Goal: Communication & Community: Answer question/provide support

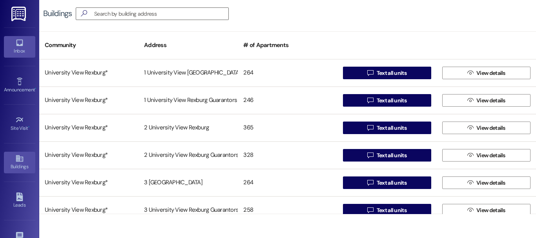
click at [15, 39] on icon at bounding box center [19, 42] width 9 height 9
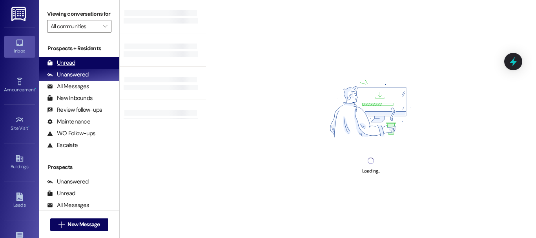
click at [84, 67] on div "Unread (0)" at bounding box center [79, 63] width 80 height 12
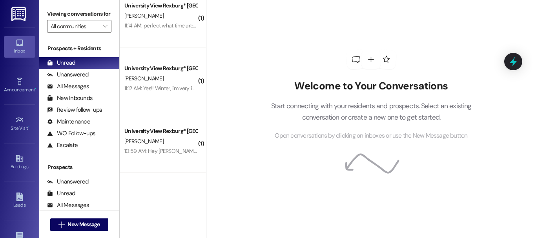
scroll to position [78, 0]
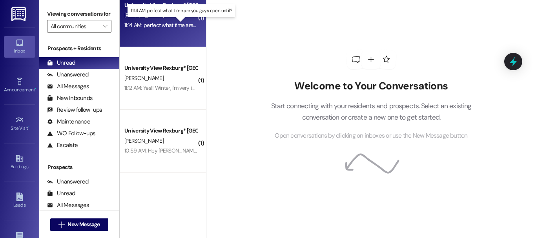
click at [155, 24] on div "11:14 AM: perfect what time are you guys open until? 11:14 AM: perfect what tim…" at bounding box center [182, 25] width 117 height 7
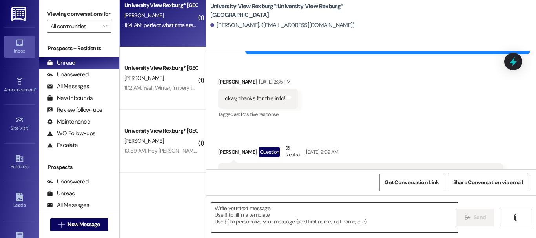
click at [237, 216] on textarea at bounding box center [335, 217] width 246 height 29
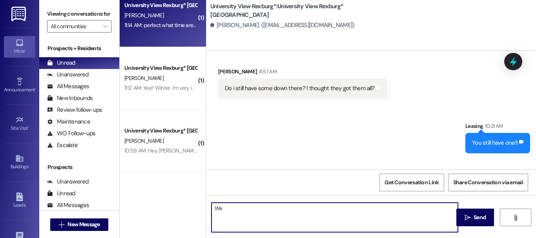
scroll to position [5764, 0]
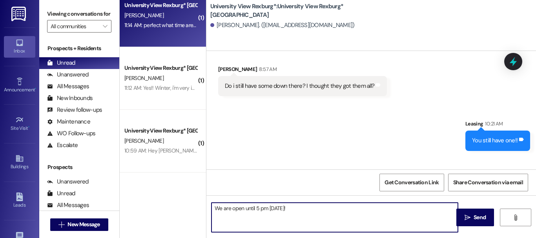
type textarea "We are open until 5 pm [DATE]!!"
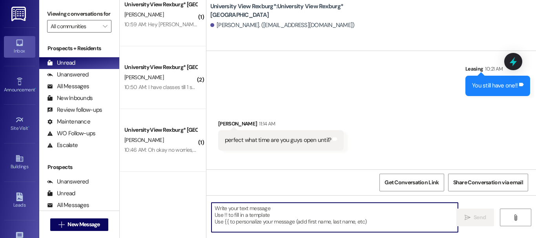
scroll to position [275, 0]
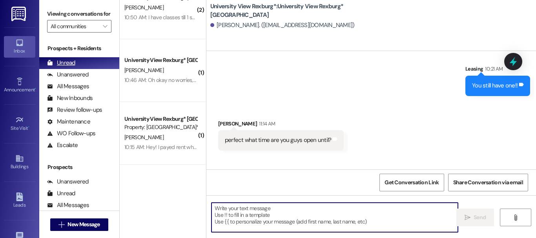
drag, startPoint x: 90, startPoint y: 84, endPoint x: 86, endPoint y: 69, distance: 14.9
click at [90, 81] on div "Unanswered (0)" at bounding box center [79, 75] width 80 height 12
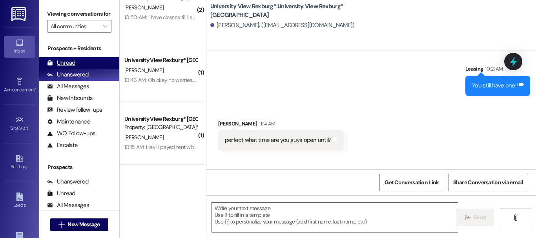
click at [86, 69] on div "Unread (0)" at bounding box center [79, 63] width 80 height 12
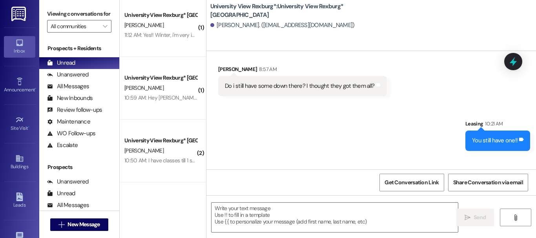
scroll to position [61, 0]
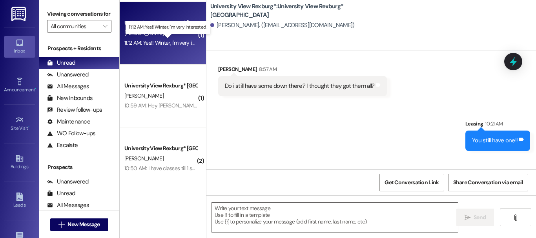
click at [172, 45] on div "11:12 AM: Yes!! Winter, i'm very interested! 11:12 AM: Yes!! Winter, i'm very i…" at bounding box center [169, 42] width 91 height 7
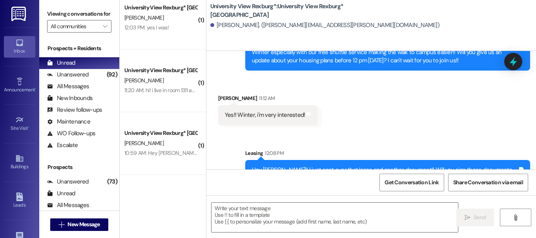
scroll to position [0, 0]
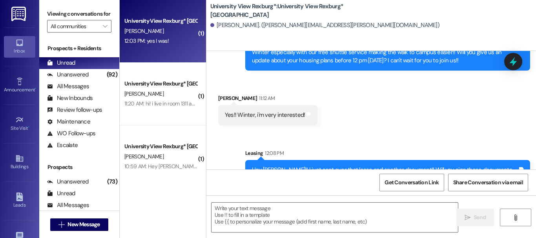
click at [151, 17] on div "University View Rexburg* [GEOGRAPHIC_DATA]" at bounding box center [160, 21] width 73 height 8
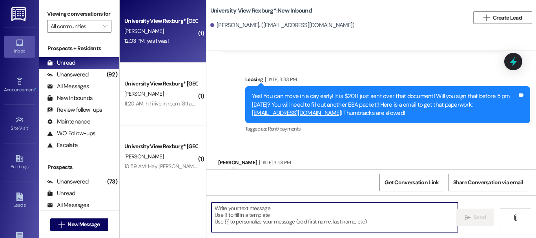
click at [271, 221] on textarea at bounding box center [335, 217] width 246 height 29
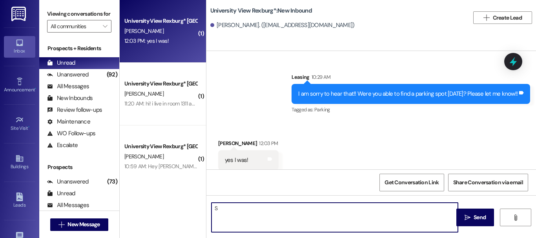
scroll to position [2114, 0]
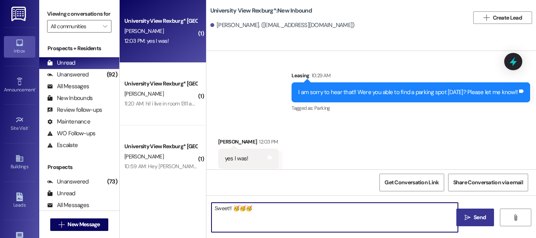
type textarea "Sweet!! 🥳🥳🥳"
click at [472, 222] on span "Send" at bounding box center [479, 217] width 15 height 8
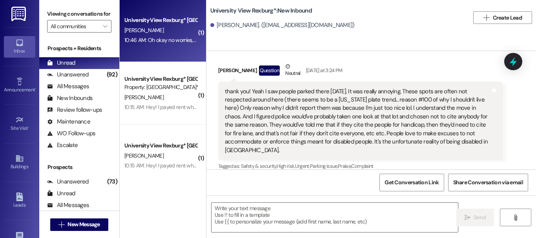
scroll to position [257, 0]
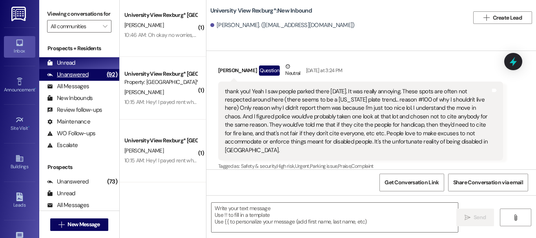
click at [82, 79] on div "Unanswered" at bounding box center [68, 75] width 42 height 8
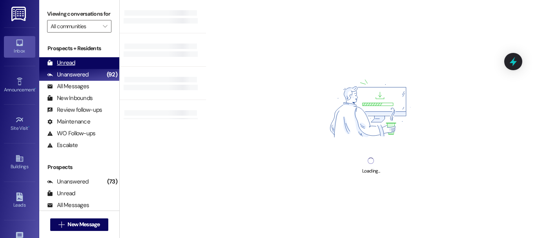
click at [69, 67] on div "Unread" at bounding box center [61, 63] width 28 height 8
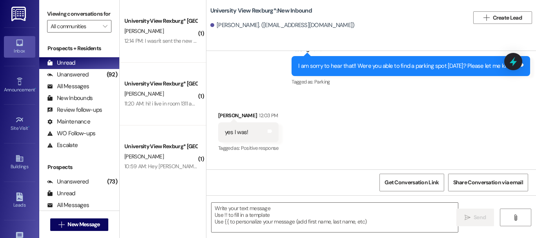
scroll to position [2169, 0]
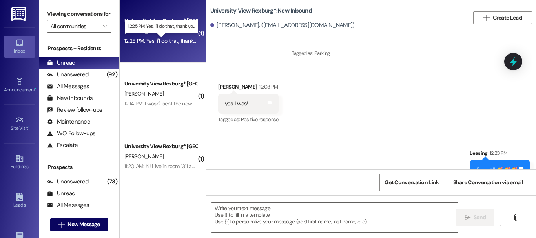
click at [168, 42] on div "12:25 PM: Yes! i'll do that, thank you 12:25 PM: Yes! i'll do that, thank you" at bounding box center [163, 40] width 78 height 7
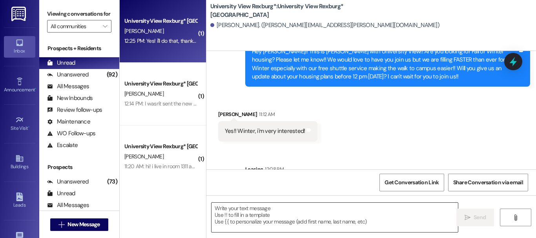
click at [283, 211] on textarea at bounding box center [335, 217] width 246 height 29
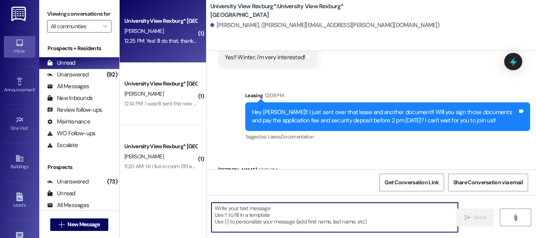
scroll to position [1692, 0]
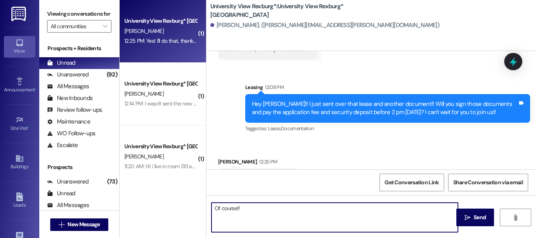
type textarea "Of course!!"
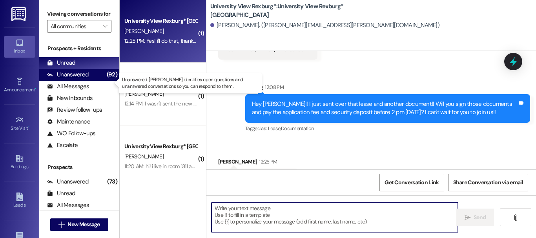
click at [88, 81] on div "Unanswered (92)" at bounding box center [79, 75] width 80 height 12
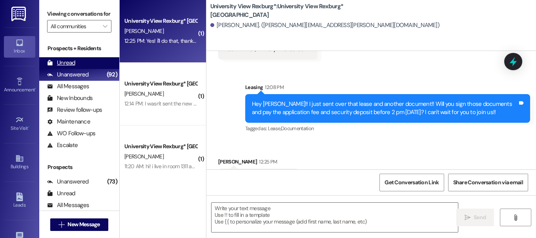
click at [79, 69] on div "Unread (0)" at bounding box center [79, 63] width 80 height 12
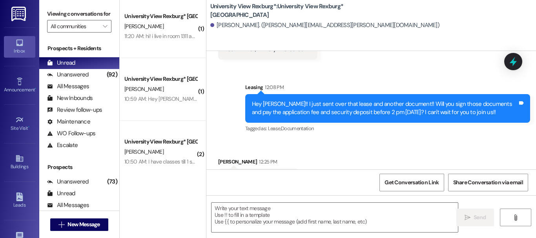
scroll to position [0, 0]
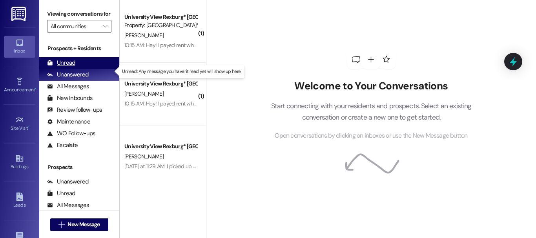
click at [88, 67] on div "Unread (0)" at bounding box center [79, 63] width 80 height 12
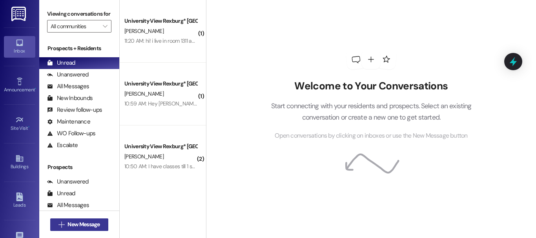
click at [87, 227] on span "New Message" at bounding box center [83, 225] width 32 height 8
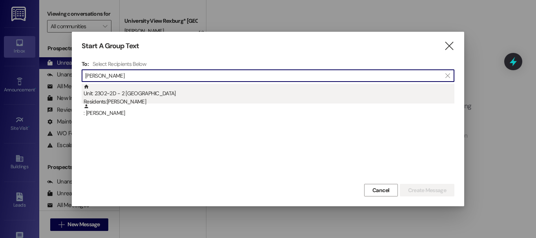
type input "leah porter"
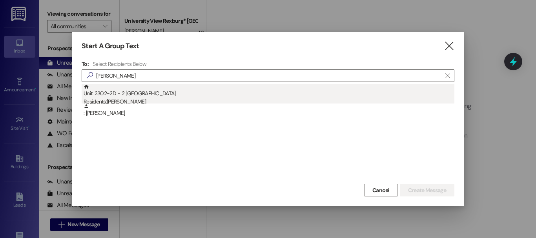
click at [173, 97] on div "Unit: 2302~2D - 2 University View Rexburg Residents: Leah Porter" at bounding box center [269, 95] width 371 height 22
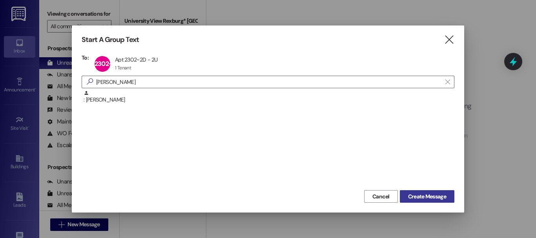
click at [450, 198] on button "Create Message" at bounding box center [427, 196] width 55 height 13
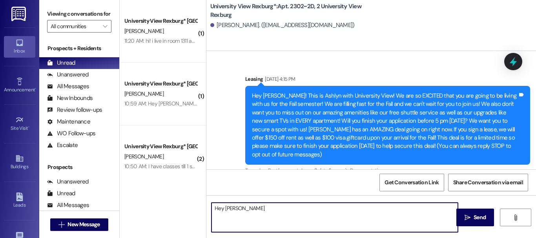
scroll to position [11234, 0]
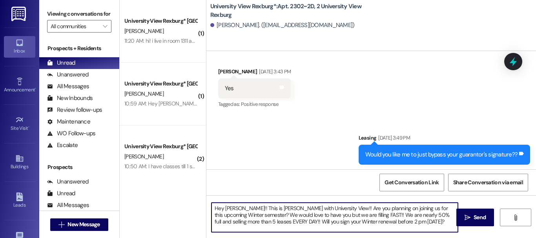
type textarea "Hey Leah!! This is Ashlyn with University View!! Are you planning on joining us…"
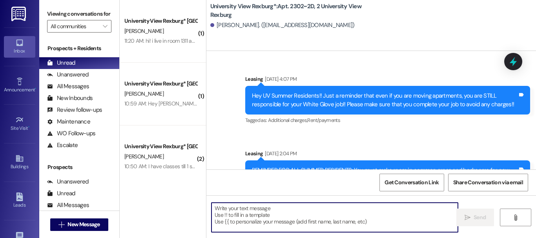
scroll to position [26096, 0]
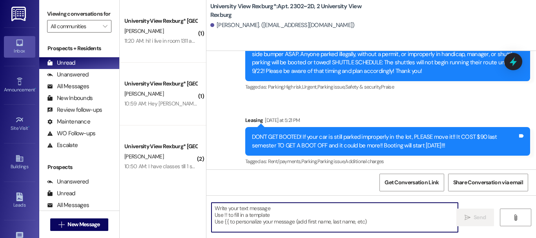
click at [293, 208] on div "Hey Leah!! This is Ashlyn with University View!! Are you planning on joining us…" at bounding box center [385, 220] width 266 height 25
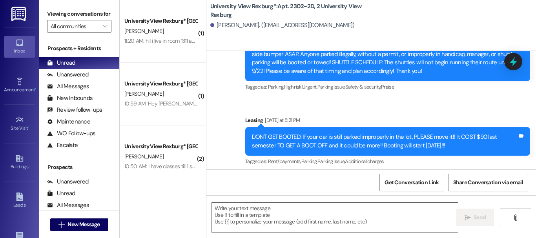
click at [293, 208] on div "Hey Leah!! This is Ashlyn with University View!! Are you planning on joining us…" at bounding box center [385, 220] width 266 height 25
copy div "Hey Leah!! This is Ashlyn with University View!! Are you planning on joining us…"
click at [69, 221] on span "New Message" at bounding box center [83, 225] width 32 height 8
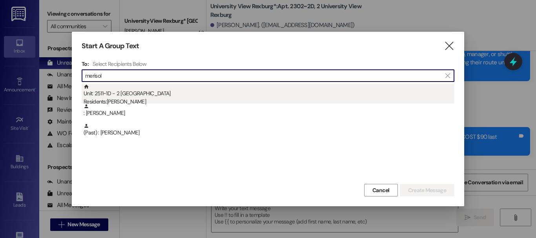
type input "merisol"
click at [148, 94] on div "Unit: 2511~1D - 2 University View Rexburg Residents: Merisol Whittle" at bounding box center [269, 95] width 371 height 22
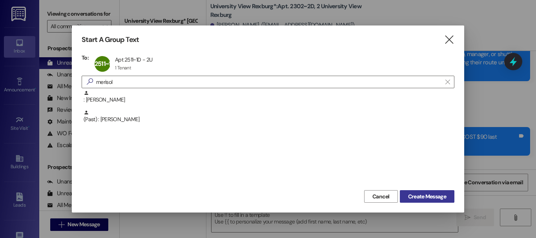
click at [430, 194] on span "Create Message" at bounding box center [427, 197] width 38 height 8
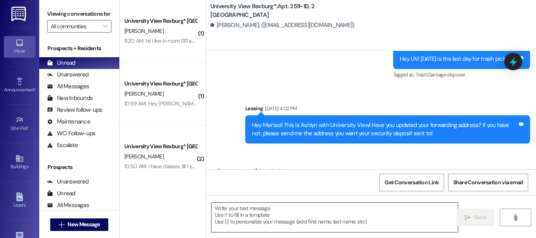
scroll to position [34557, 0]
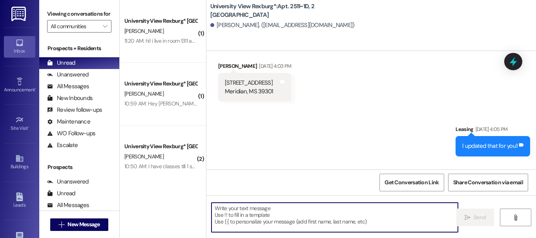
click at [306, 209] on textarea at bounding box center [335, 217] width 246 height 29
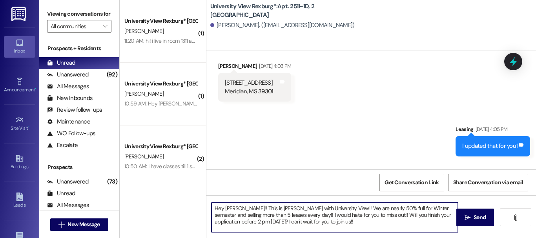
drag, startPoint x: 426, startPoint y: 215, endPoint x: 375, endPoint y: 216, distance: 51.4
click at [375, 216] on textarea "Hey Merisol!! This is Ashlyn with University View!! We are nearly 50% full for …" at bounding box center [335, 217] width 246 height 29
type textarea "Hey Merisol!! This is Ashlyn with University View!! We are nearly 50% full for …"
click at [485, 213] on button " Send" at bounding box center [475, 218] width 38 height 18
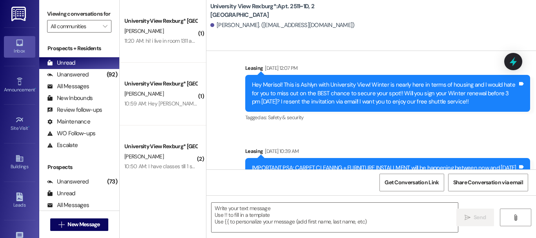
scroll to position [37230, 0]
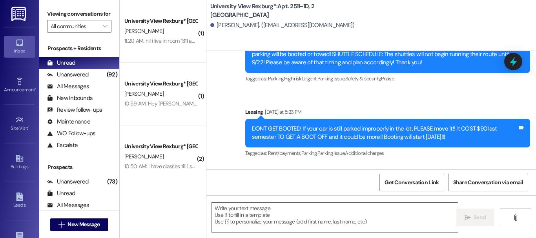
click at [342, 199] on div "Hey Merisol!! This is Ashlyn with University View!! We are nearly 50% full for …" at bounding box center [385, 211] width 266 height 25
click at [343, 199] on div "Hey Merisol!! This is Ashlyn with University View!! We are nearly 50% full for …" at bounding box center [385, 211] width 266 height 25
click at [340, 199] on div "Hey Merisol!! This is Ashlyn with University View!! We are nearly 50% full for …" at bounding box center [385, 211] width 266 height 25
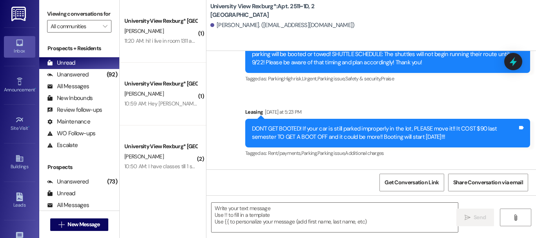
click at [340, 199] on div "Hey Merisol!! This is Ashlyn with University View!! We are nearly 50% full for …" at bounding box center [385, 211] width 266 height 25
copy div "Hey Merisol!! This is Ashlyn with University View!! We are nearly 50% full for …"
click at [108, 79] on div "(92)" at bounding box center [112, 75] width 15 height 12
click at [104, 69] on div "Unread (0)" at bounding box center [79, 63] width 80 height 12
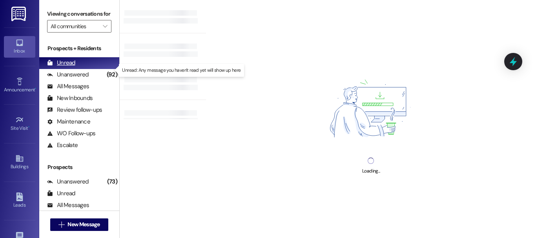
click at [105, 68] on div "Unread (0)" at bounding box center [79, 63] width 80 height 12
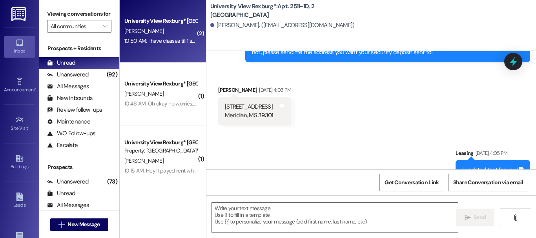
scroll to position [34557, 0]
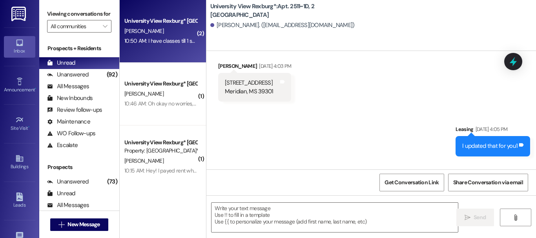
click at [162, 41] on div "10:50 AM: I have classes till 1 so I won't be able to go back to the complex be…" at bounding box center [220, 40] width 193 height 7
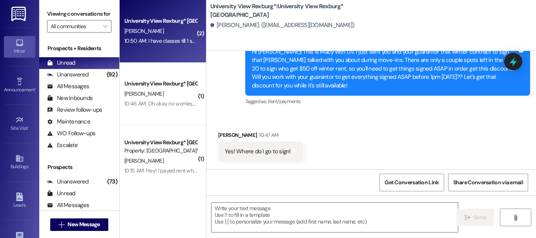
scroll to position [884, 0]
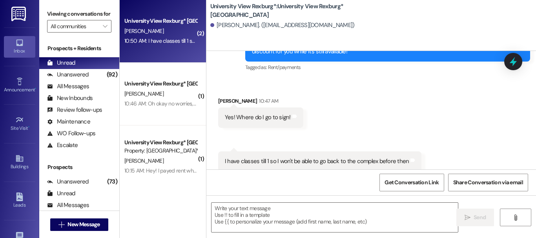
click at [316, 201] on div " Send " at bounding box center [371, 224] width 330 height 59
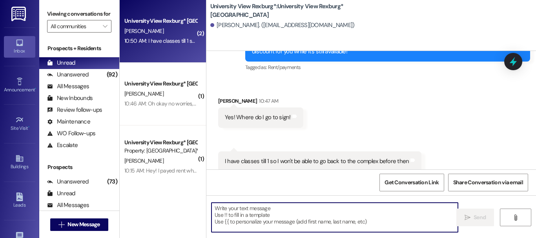
click at [313, 216] on textarea at bounding box center [335, 217] width 246 height 29
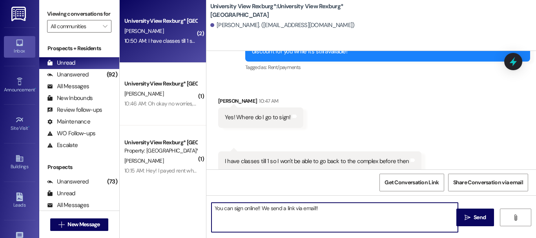
type textarea "You can sign online!! We send a link via email!!"
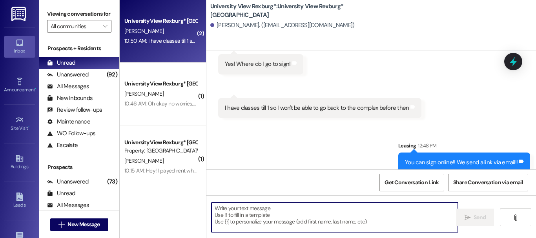
scroll to position [939, 0]
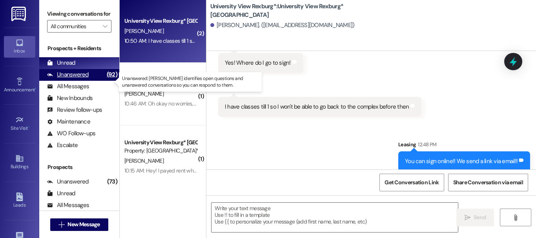
click at [67, 78] on div "Unanswered" at bounding box center [68, 75] width 42 height 8
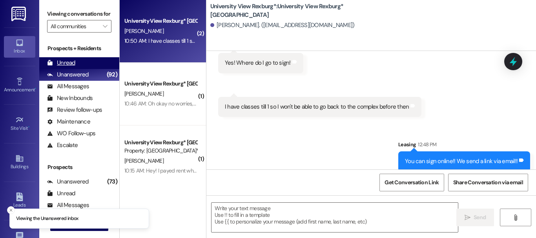
click at [67, 67] on div "Unread" at bounding box center [61, 63] width 28 height 8
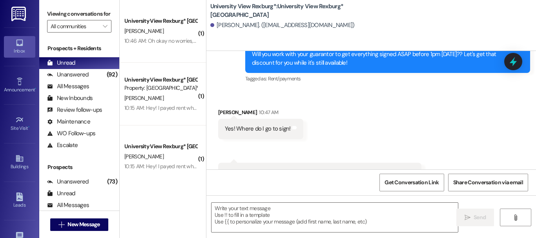
scroll to position [884, 0]
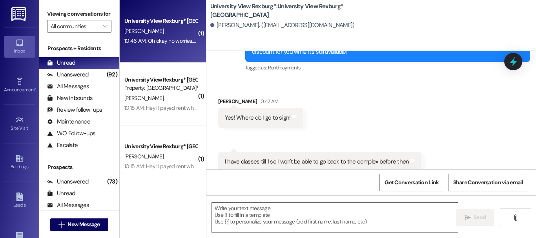
click at [173, 46] on div "10:46 AM: Oh okay no worries, that would be great if we could get on the waitli…" at bounding box center [161, 41] width 74 height 10
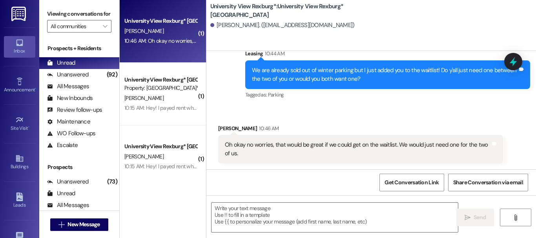
scroll to position [1100, 0]
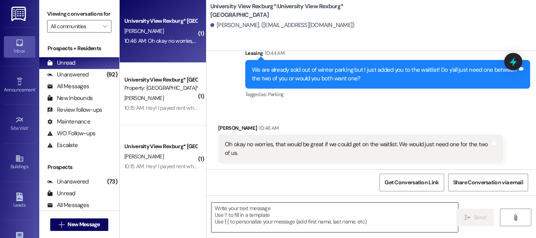
click at [261, 214] on textarea at bounding box center [335, 217] width 246 height 29
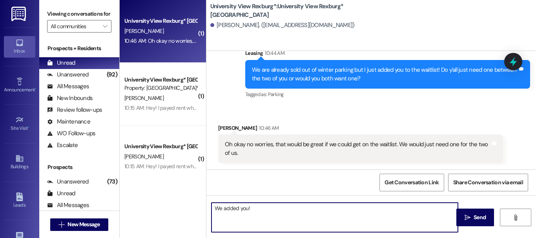
type textarea "We added you!!"
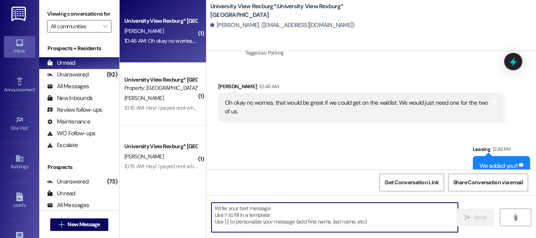
scroll to position [1155, 0]
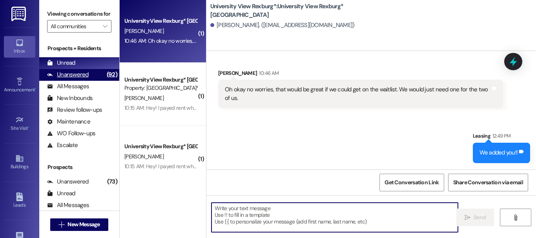
click at [72, 79] on div "Unanswered" at bounding box center [68, 75] width 42 height 8
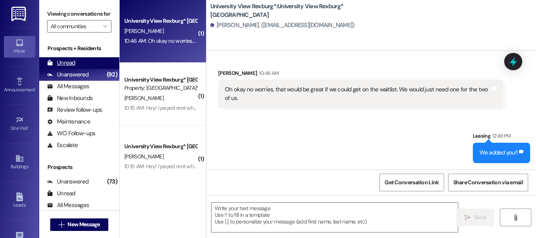
click at [67, 67] on div "Unread" at bounding box center [61, 63] width 28 height 8
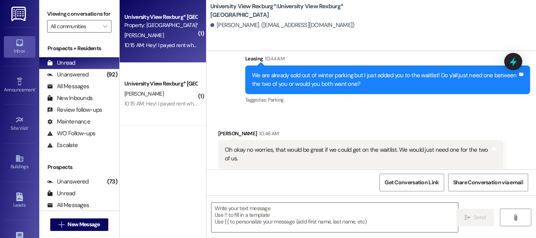
scroll to position [1100, 0]
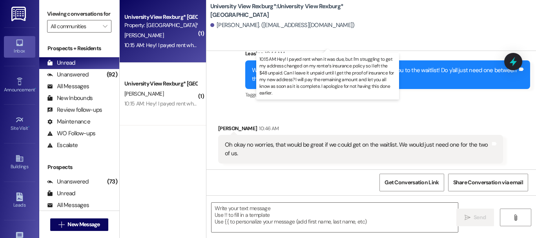
click at [158, 44] on div "10:15 AM: Hey! I payed rent when it was due, but I'm struggling to get my addre…" at bounding box center [510, 45] width 773 height 7
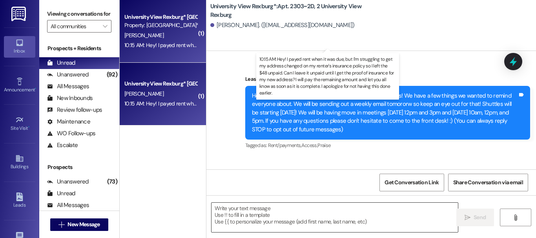
click at [272, 218] on textarea at bounding box center [335, 217] width 246 height 29
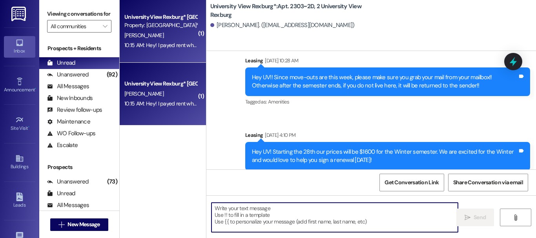
scroll to position [24661, 0]
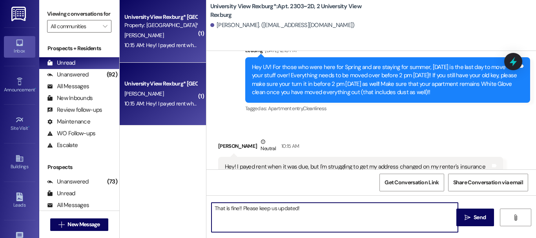
type textarea "That is fine!! Please keep us updated!!"
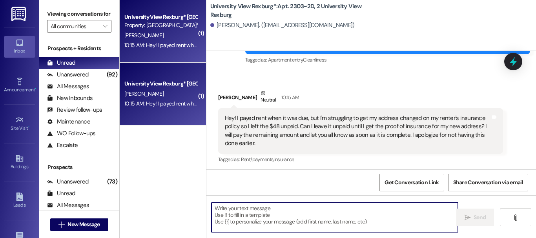
scroll to position [24716, 0]
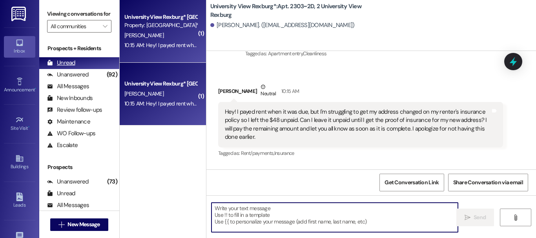
click at [81, 79] on div "Unanswered" at bounding box center [68, 75] width 42 height 8
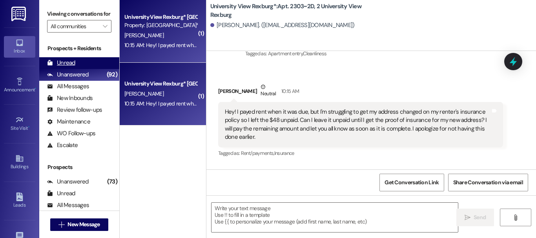
click at [77, 69] on div "Unread (0)" at bounding box center [79, 63] width 80 height 12
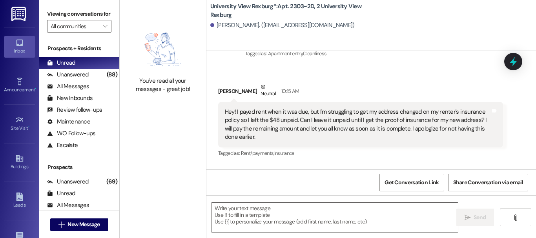
scroll to position [1, 0]
click at [89, 81] on div "Unanswered (88)" at bounding box center [79, 75] width 80 height 12
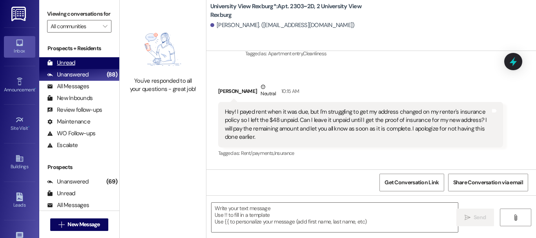
click at [80, 67] on div "Unread (0)" at bounding box center [79, 63] width 80 height 12
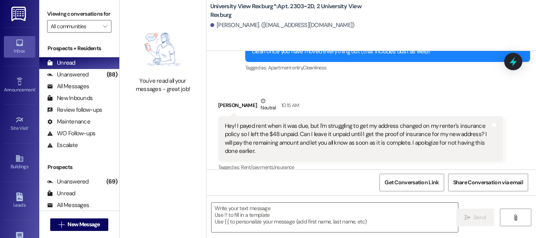
scroll to position [24716, 0]
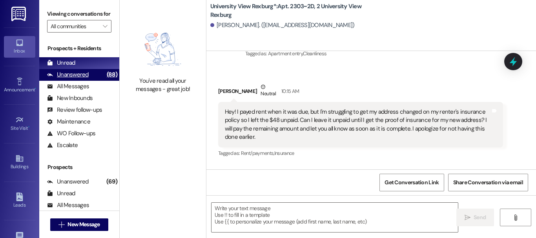
click at [82, 79] on div "Unanswered" at bounding box center [68, 75] width 42 height 8
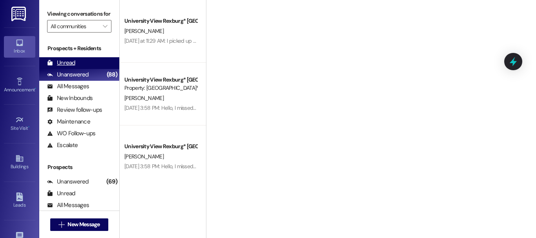
click at [75, 69] on div "Unread (0)" at bounding box center [79, 63] width 80 height 12
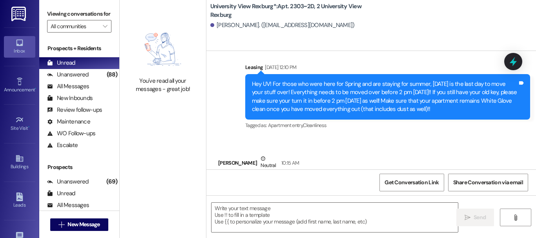
scroll to position [24661, 0]
